Goal: Task Accomplishment & Management: Manage account settings

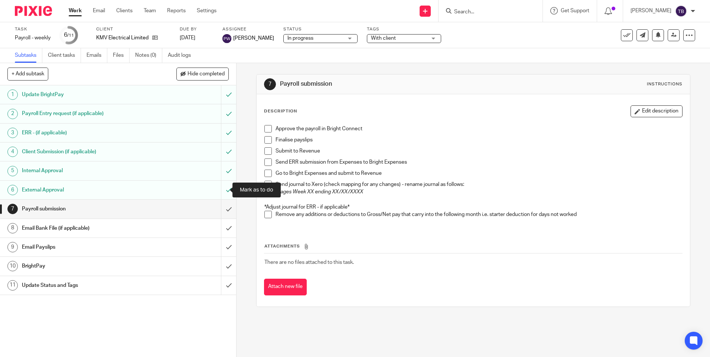
drag, startPoint x: 223, startPoint y: 191, endPoint x: 237, endPoint y: 188, distance: 14.3
click at [223, 191] on input "submit" at bounding box center [118, 190] width 236 height 19
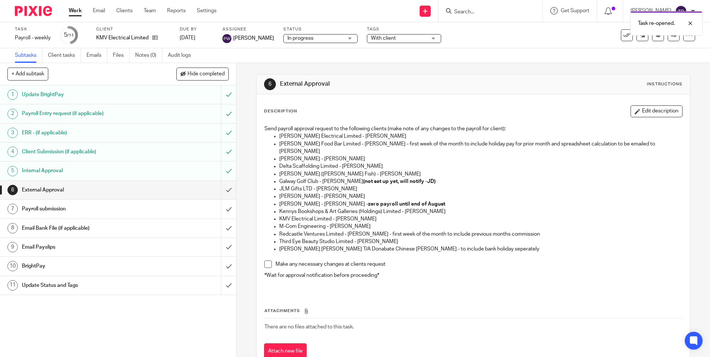
click at [383, 39] on span "With client" at bounding box center [383, 38] width 25 height 5
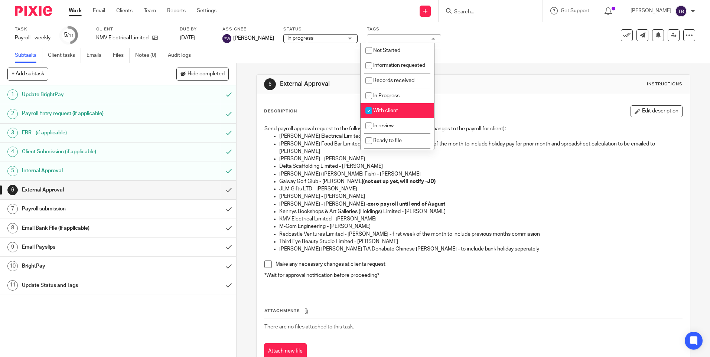
click at [389, 118] on li "With client" at bounding box center [398, 110] width 74 height 15
checkbox input "false"
click at [400, 103] on li "In Progress" at bounding box center [398, 95] width 74 height 15
checkbox input "true"
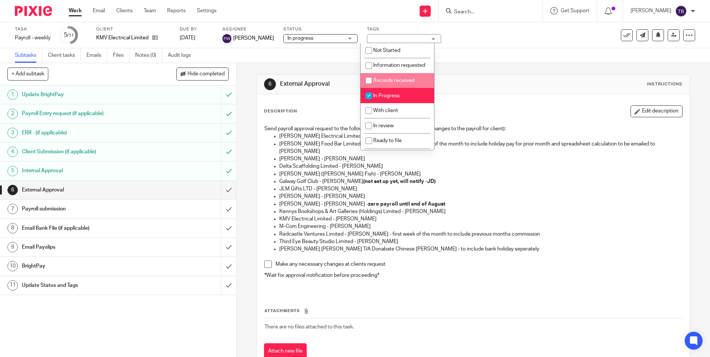
click at [470, 71] on div "6 External Approval Instructions Description Edit description Send payroll appr…" at bounding box center [473, 223] width 434 height 320
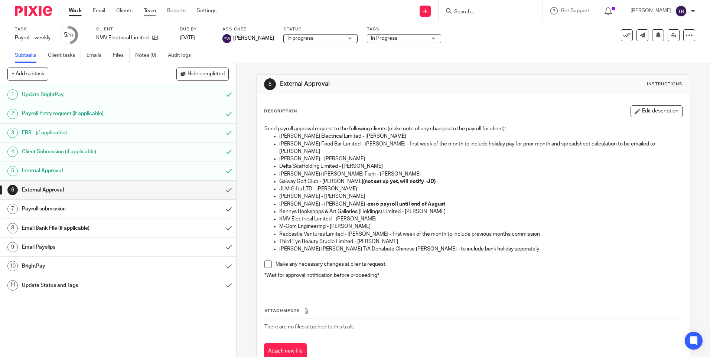
click at [152, 10] on link "Team" at bounding box center [150, 10] width 12 height 7
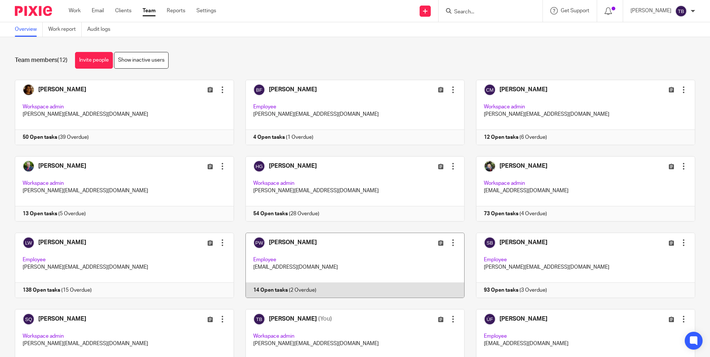
click at [300, 250] on link at bounding box center [349, 265] width 231 height 65
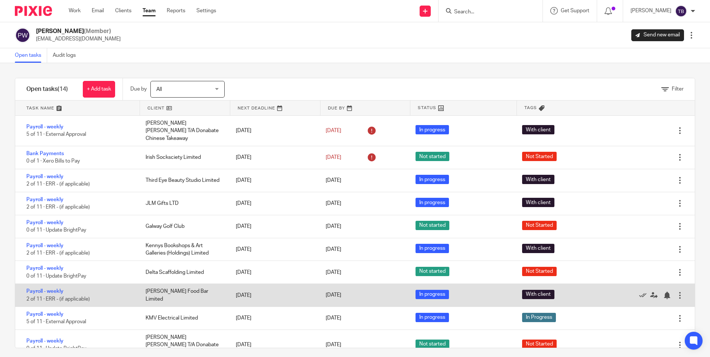
scroll to position [74, 0]
